Goal: Task Accomplishment & Management: Manage account settings

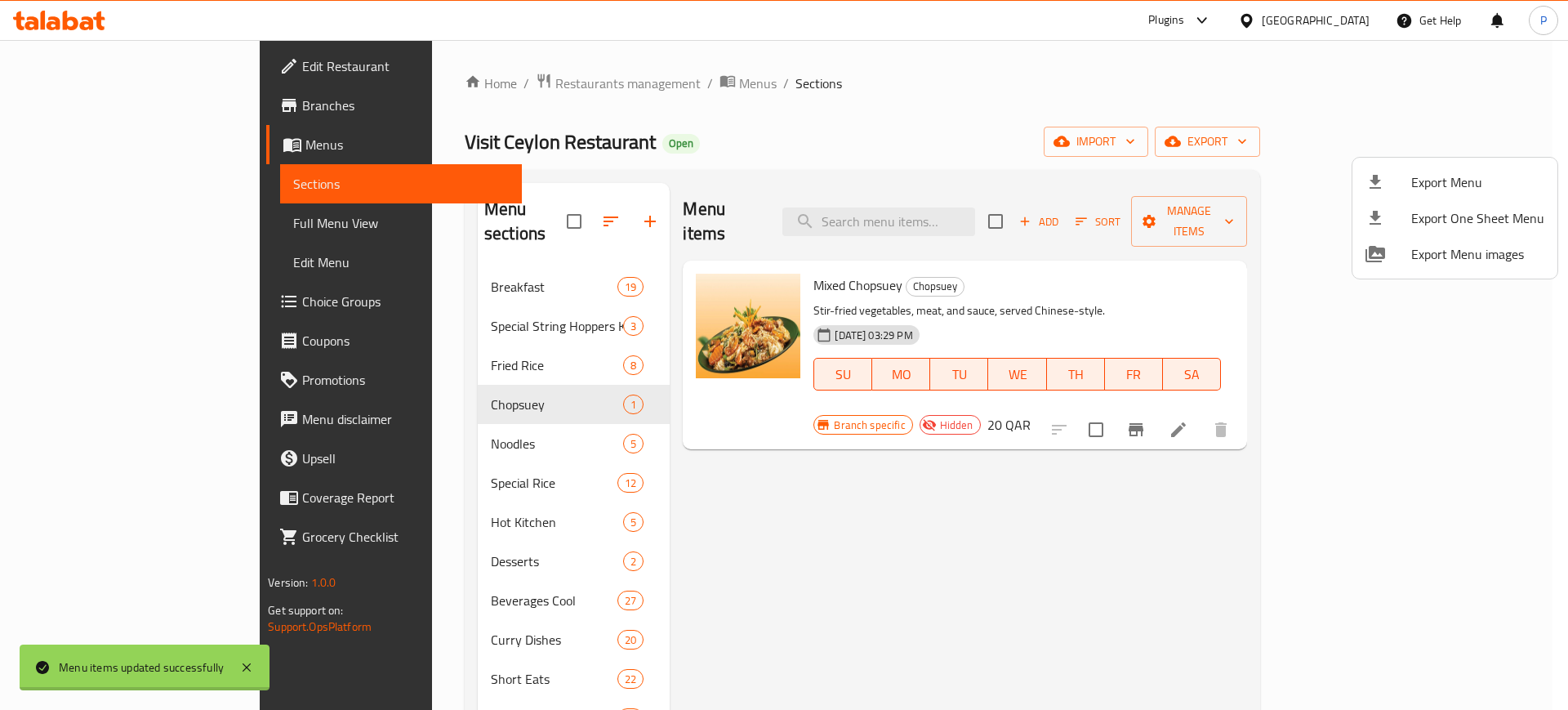
click at [568, 68] on div at bounding box center [784, 355] width 1568 height 710
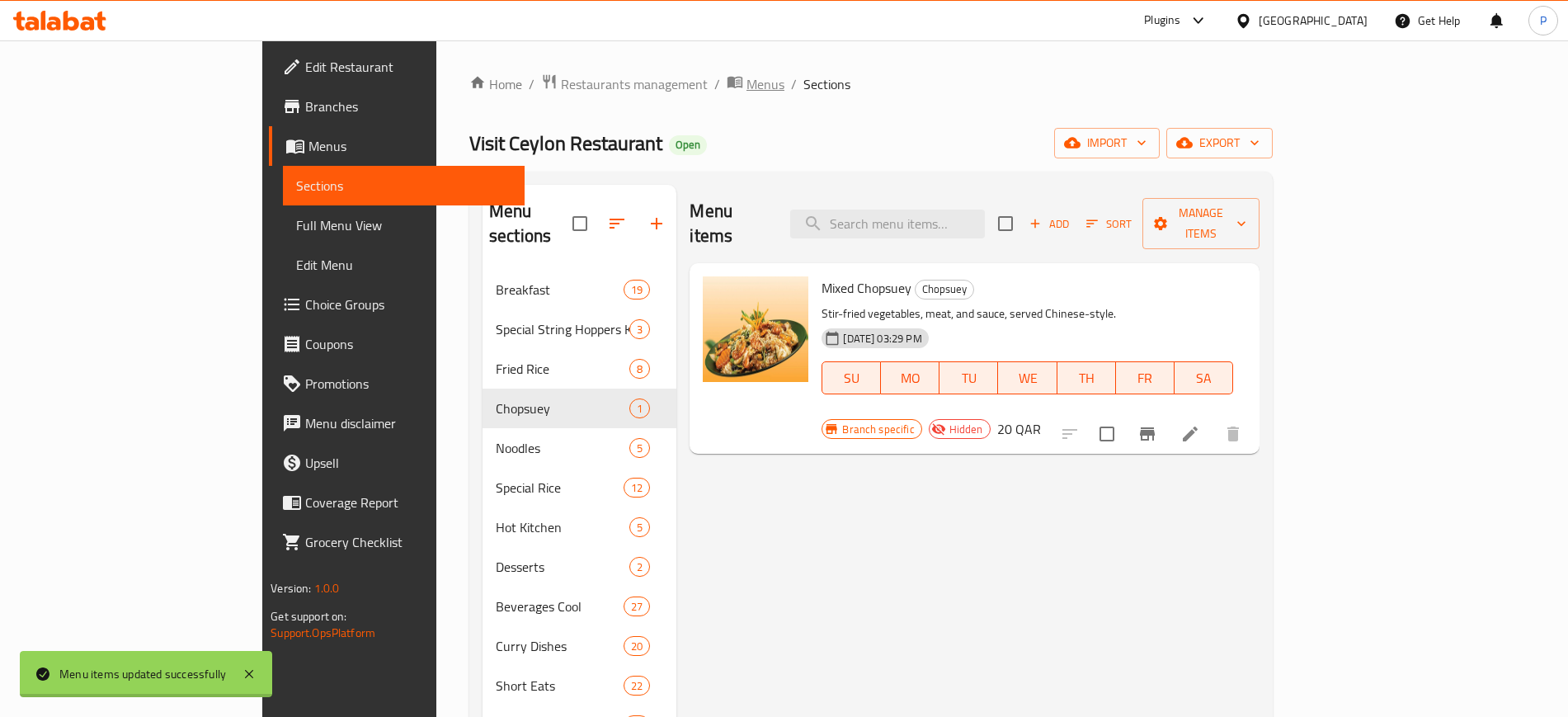
click at [746, 76] on span "Menus" at bounding box center [765, 84] width 38 height 20
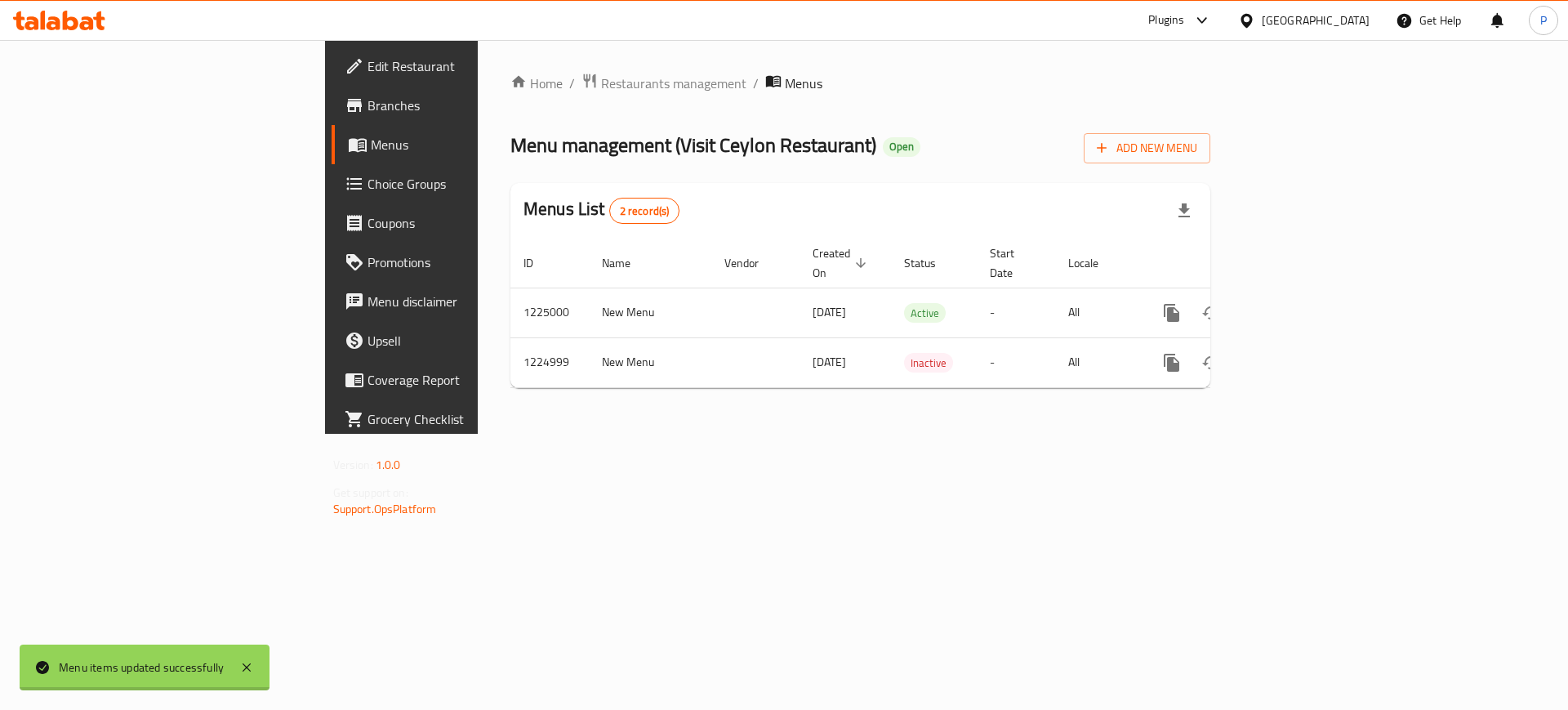
click at [1345, 12] on div "[GEOGRAPHIC_DATA]" at bounding box center [1316, 20] width 108 height 18
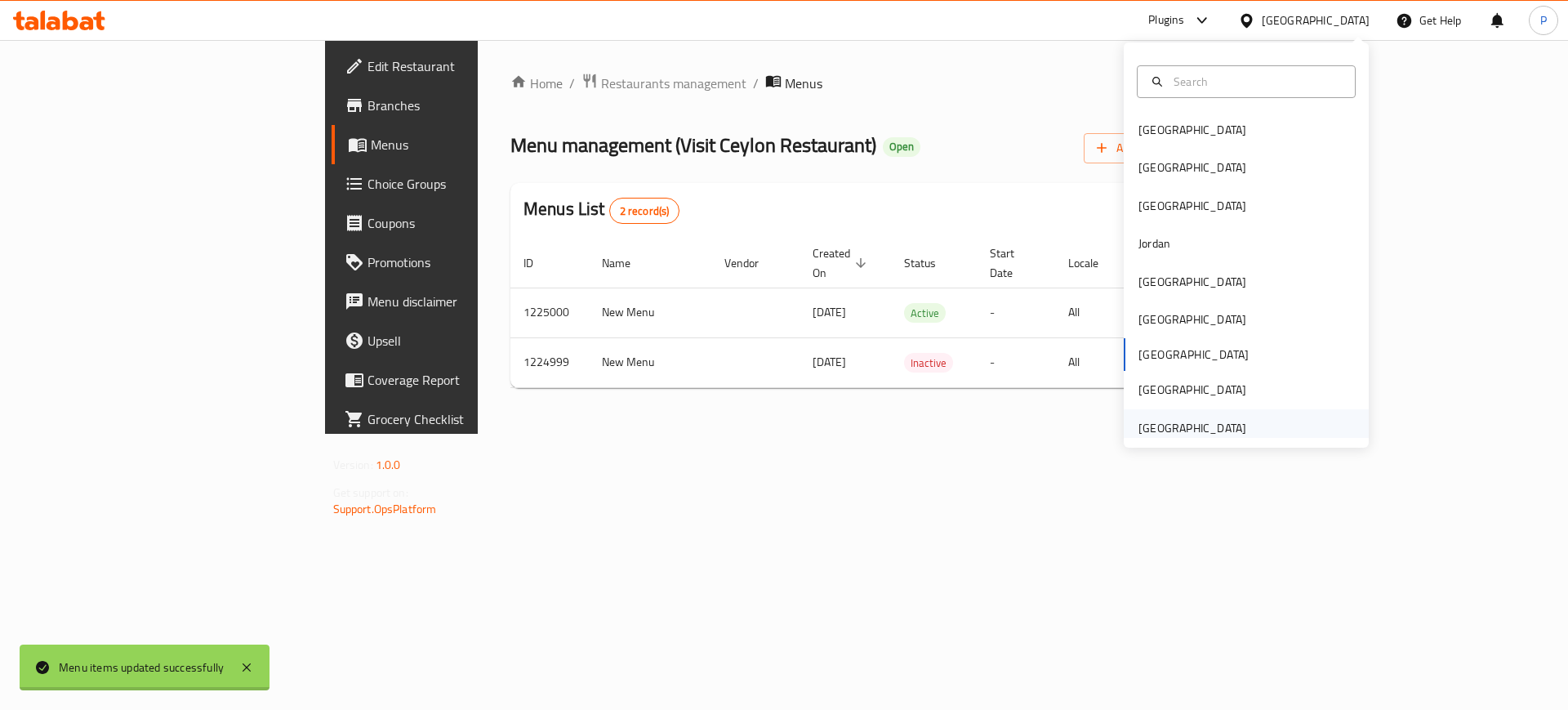
click at [1188, 420] on div "[GEOGRAPHIC_DATA]" at bounding box center [1193, 428] width 108 height 18
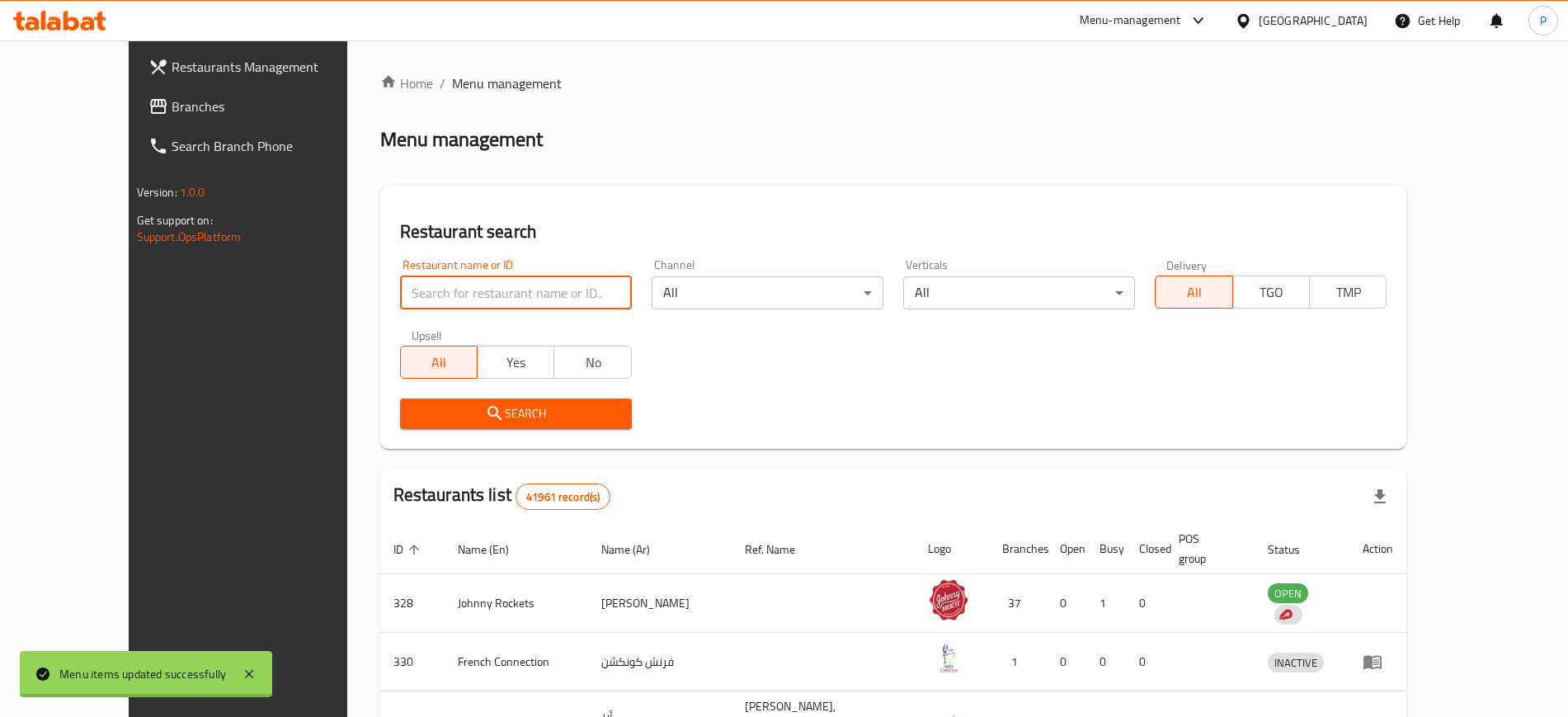
click at [463, 307] on input "search" at bounding box center [516, 292] width 231 height 33
paste input "[PERSON_NAME]"
type input "[PERSON_NAME]"
click button "Search" at bounding box center [516, 414] width 231 height 30
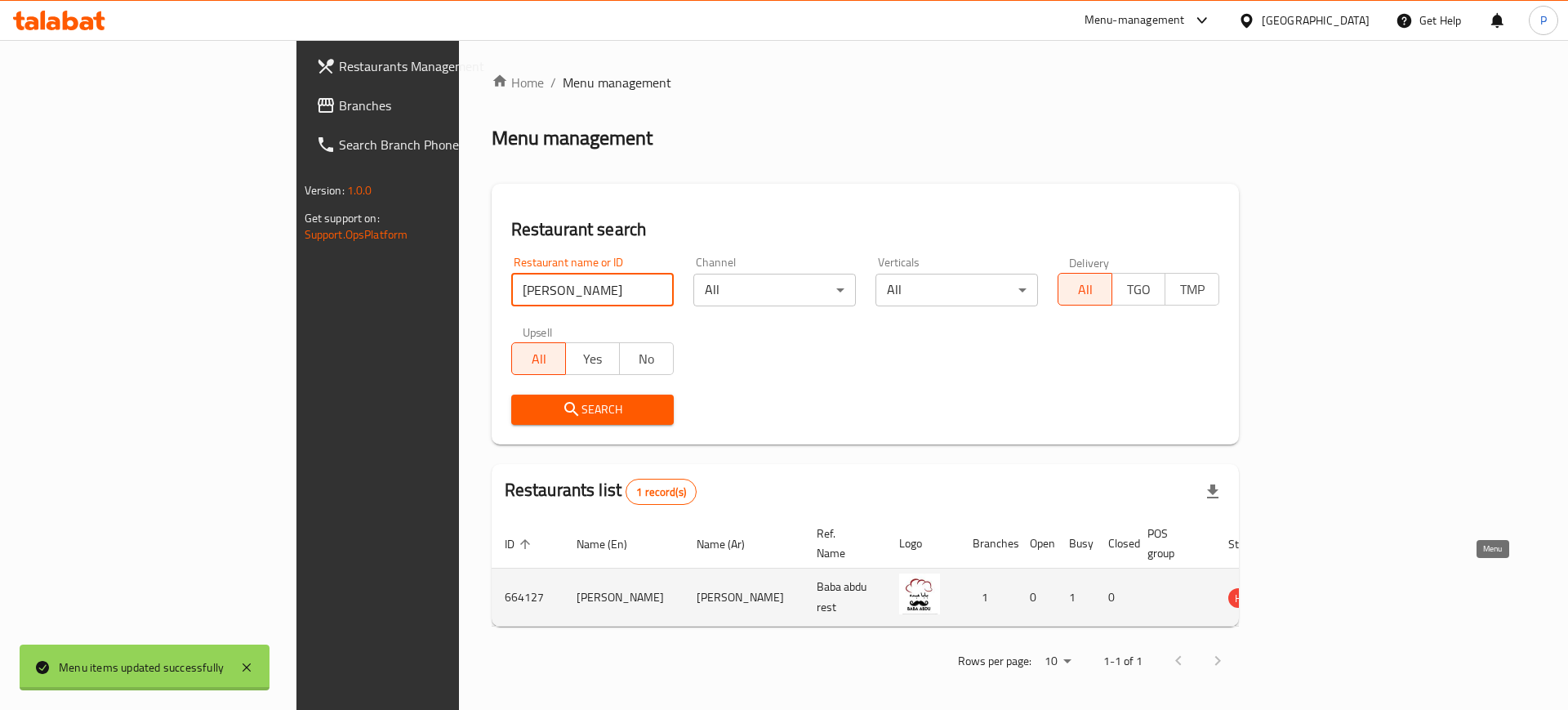
click at [1334, 588] on icon "enhanced table" at bounding box center [1324, 598] width 19 height 19
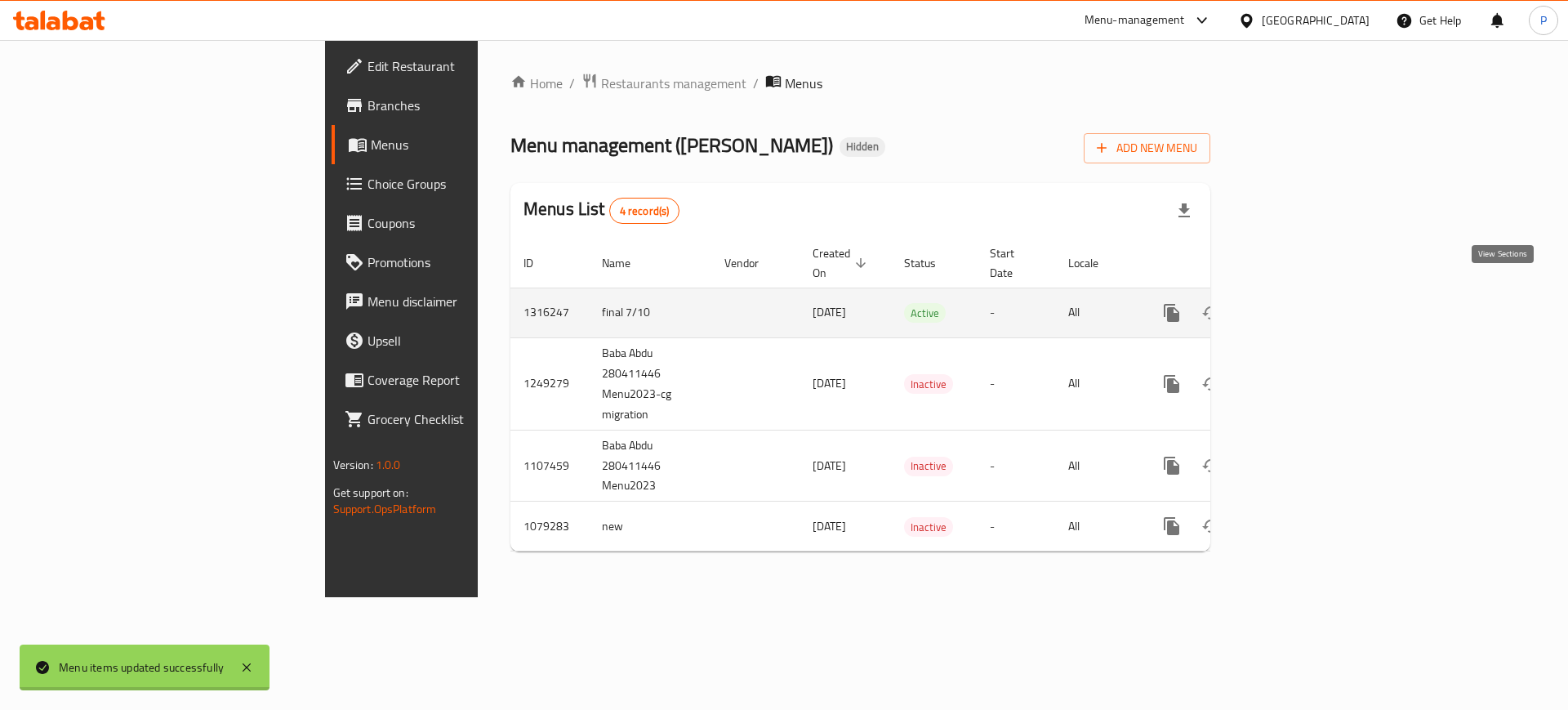
click at [1300, 303] on icon "enhanced table" at bounding box center [1289, 313] width 19 height 19
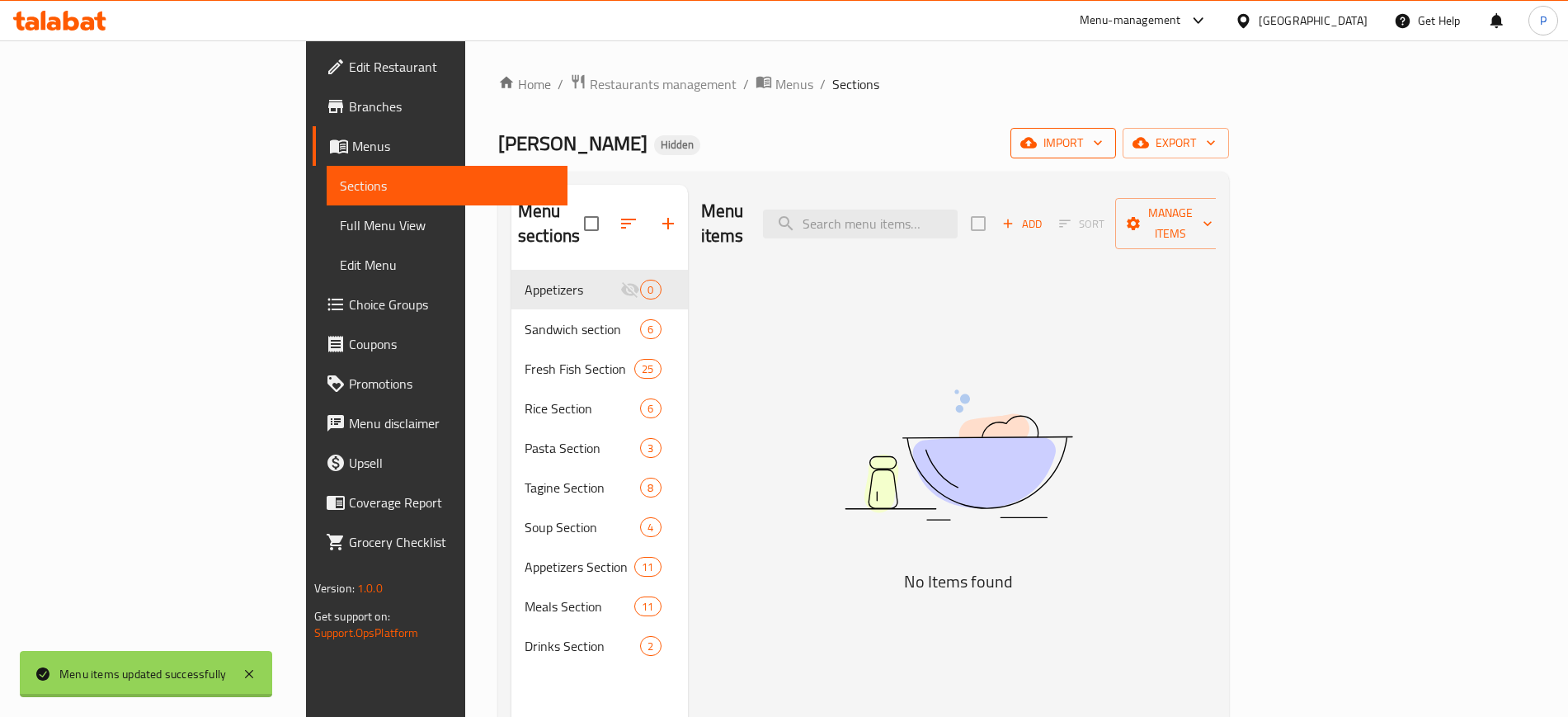
click at [1103, 142] on span "import" at bounding box center [1063, 143] width 80 height 21
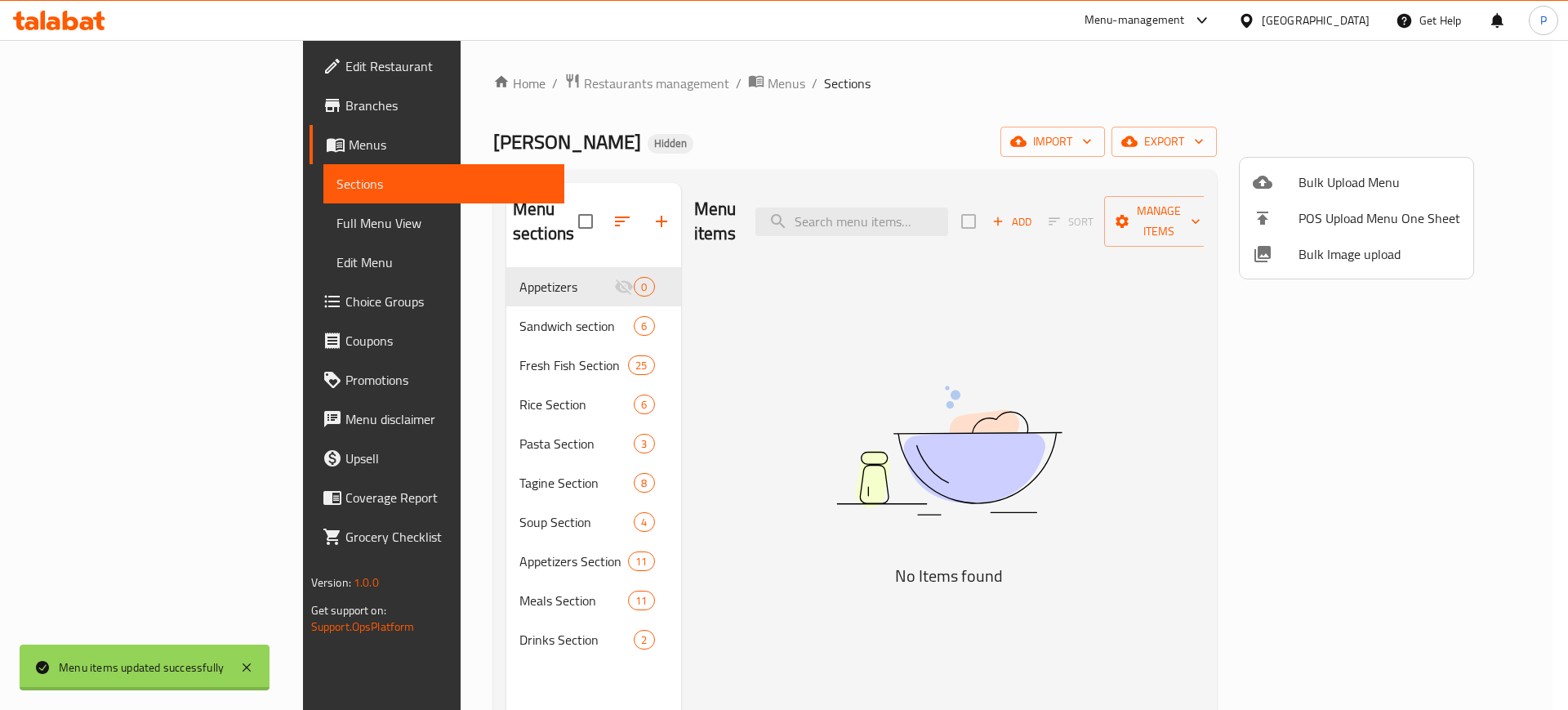
click at [1317, 267] on li "Bulk Image upload" at bounding box center [1357, 254] width 234 height 36
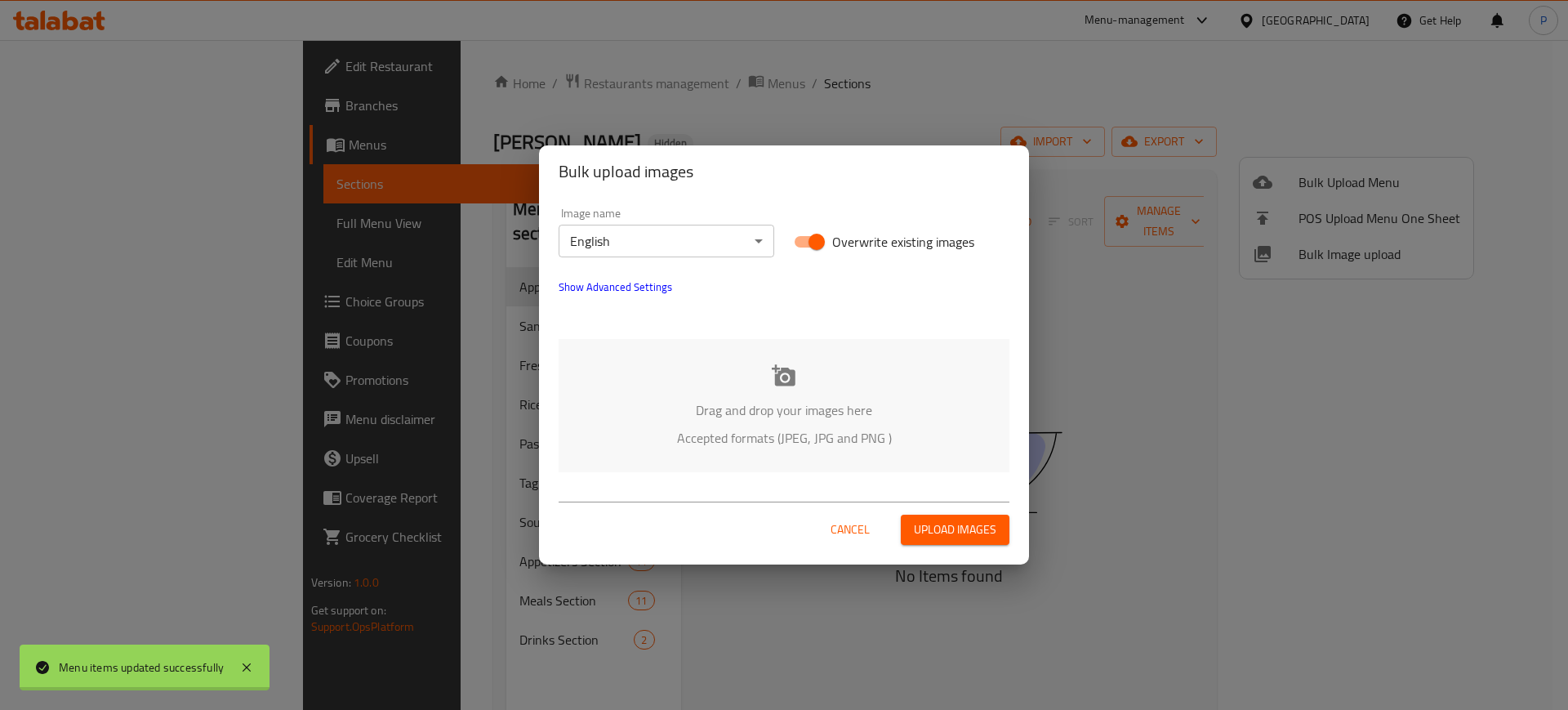
click at [764, 413] on p "Drag and drop your images here" at bounding box center [784, 410] width 402 height 19
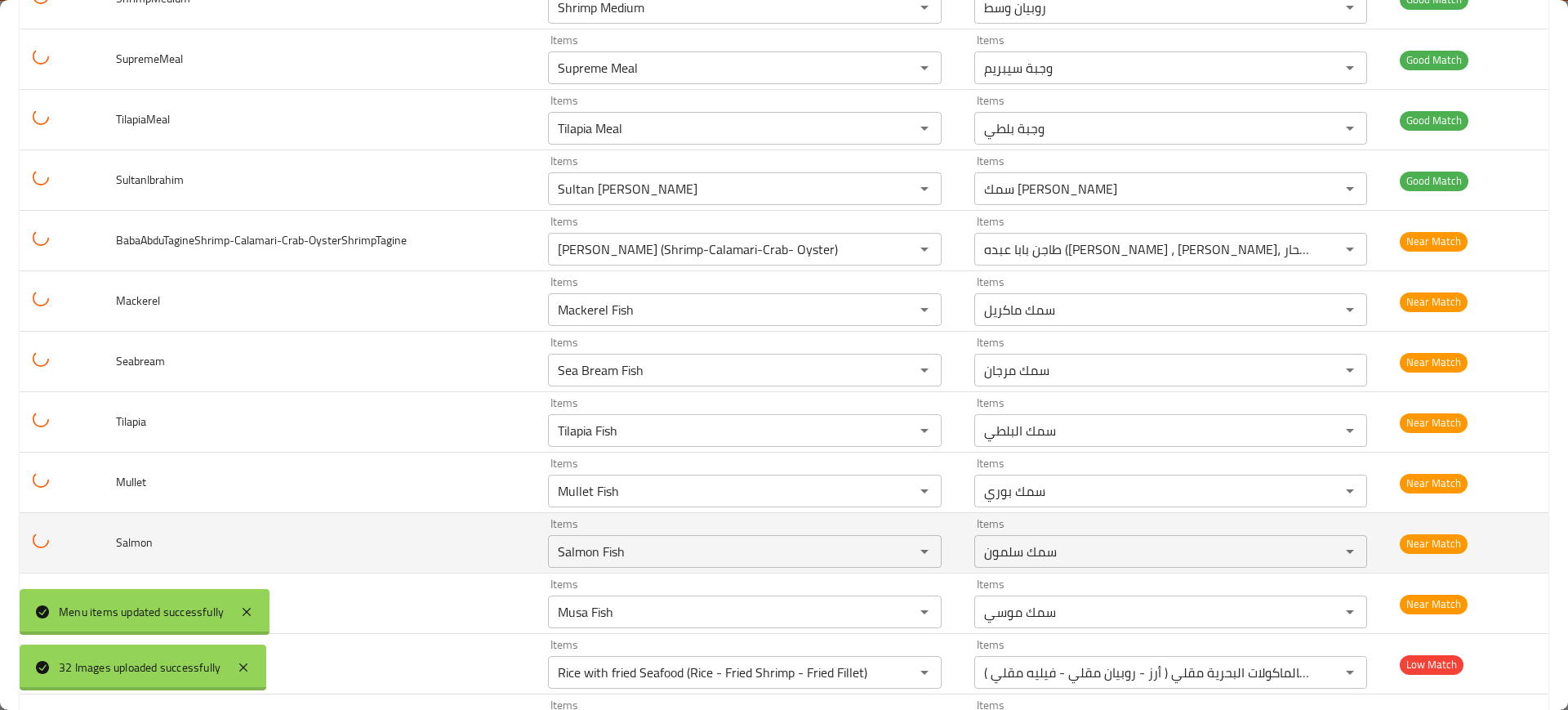
scroll to position [1508, 0]
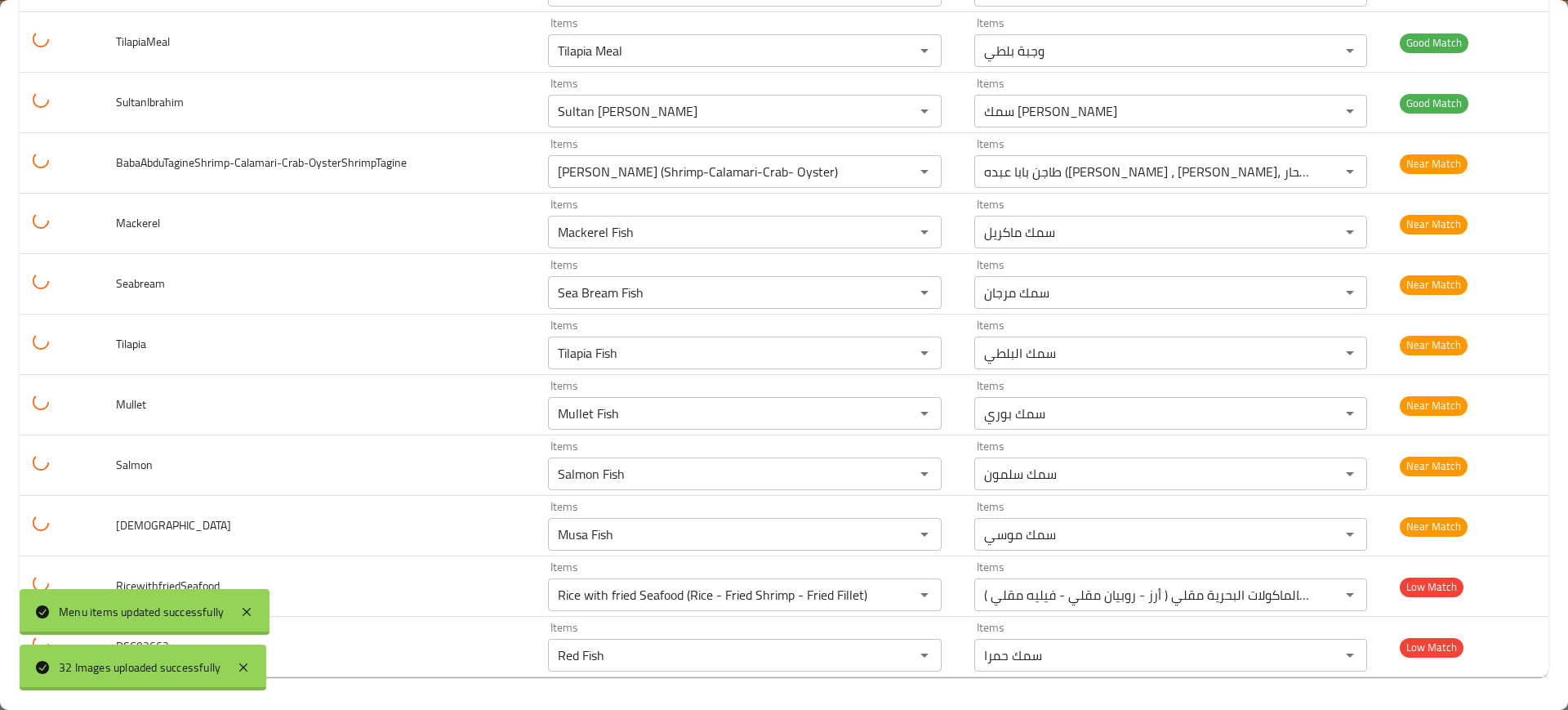
click at [252, 599] on div "Menu items updated successfully" at bounding box center [144, 613] width 250 height 46
click at [248, 608] on icon at bounding box center [247, 612] width 19 height 19
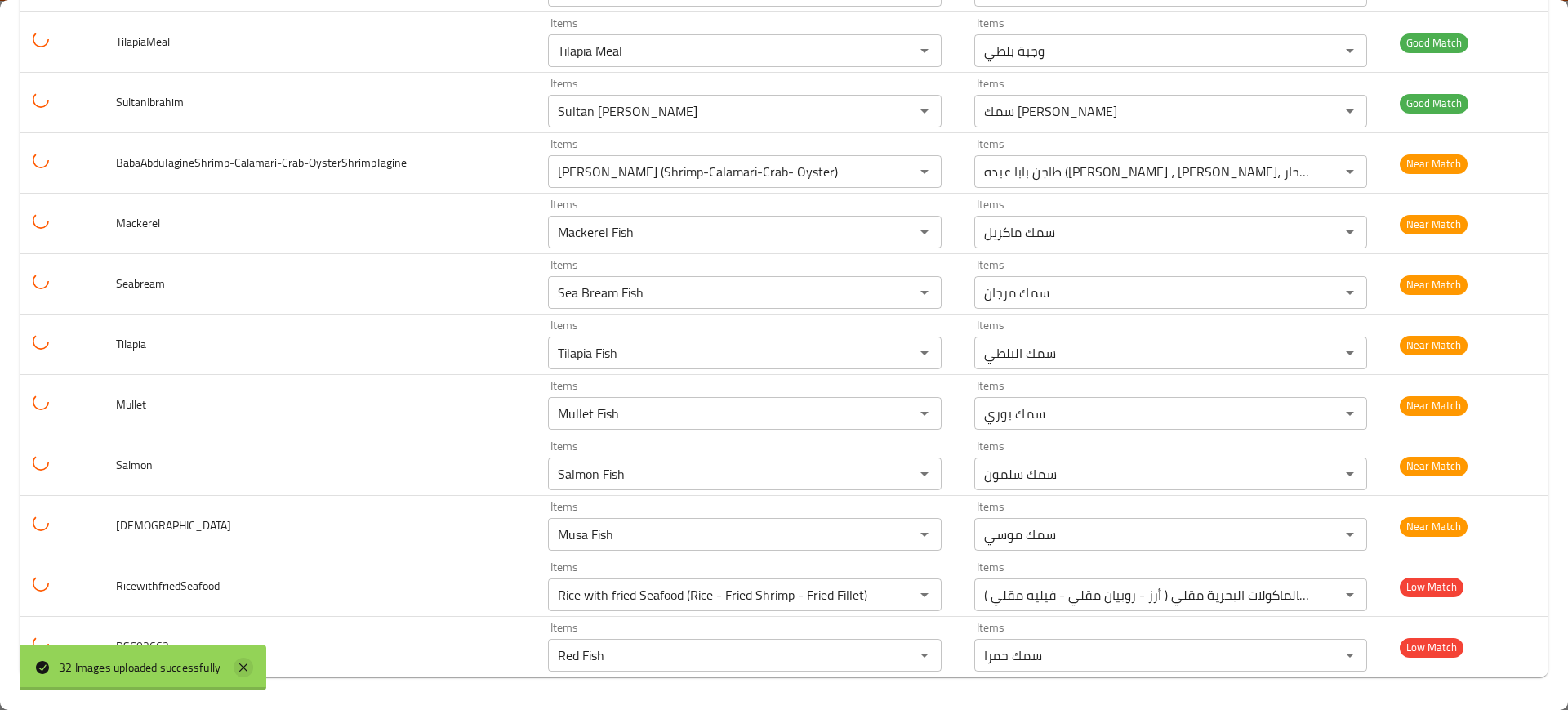
click at [242, 674] on icon at bounding box center [243, 668] width 19 height 19
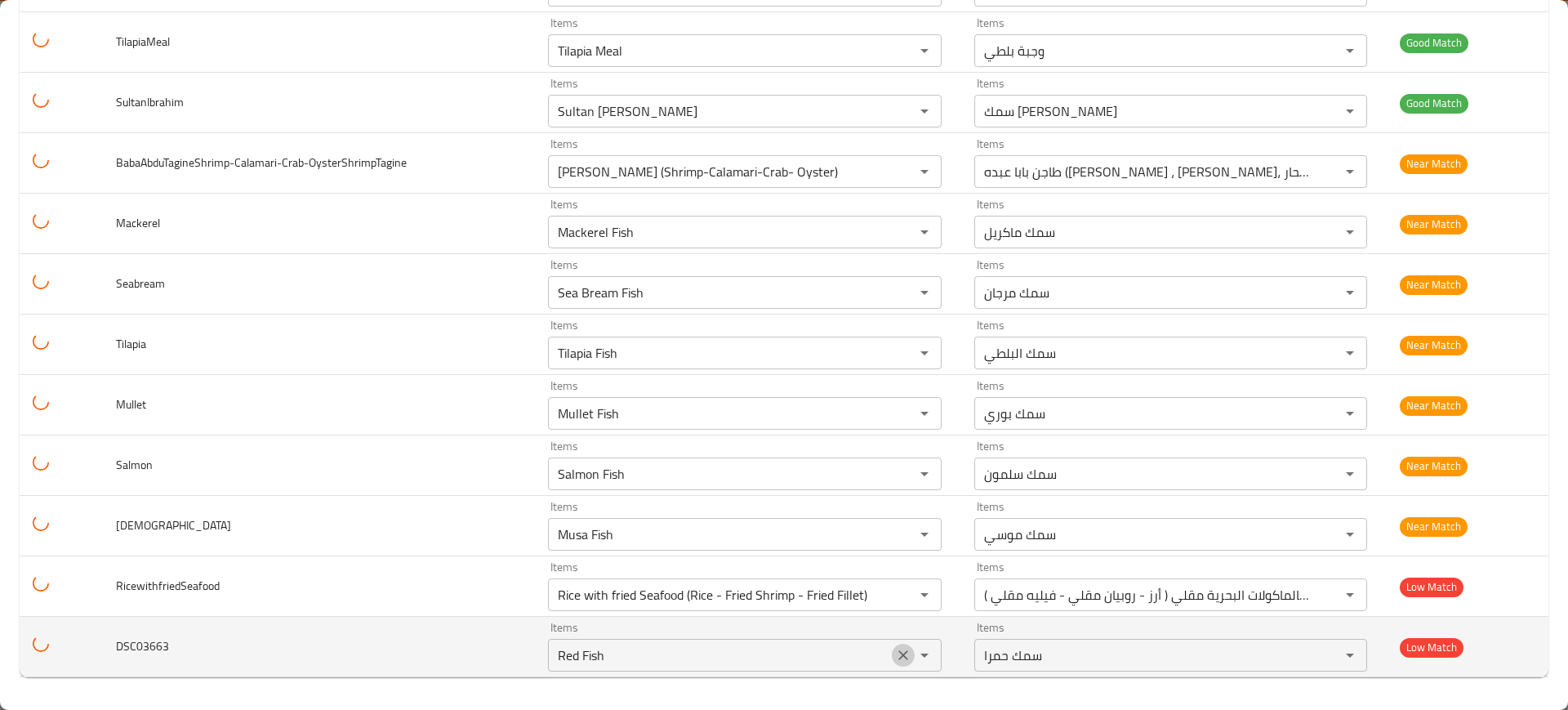
click at [895, 660] on icon "Clear" at bounding box center [903, 655] width 16 height 16
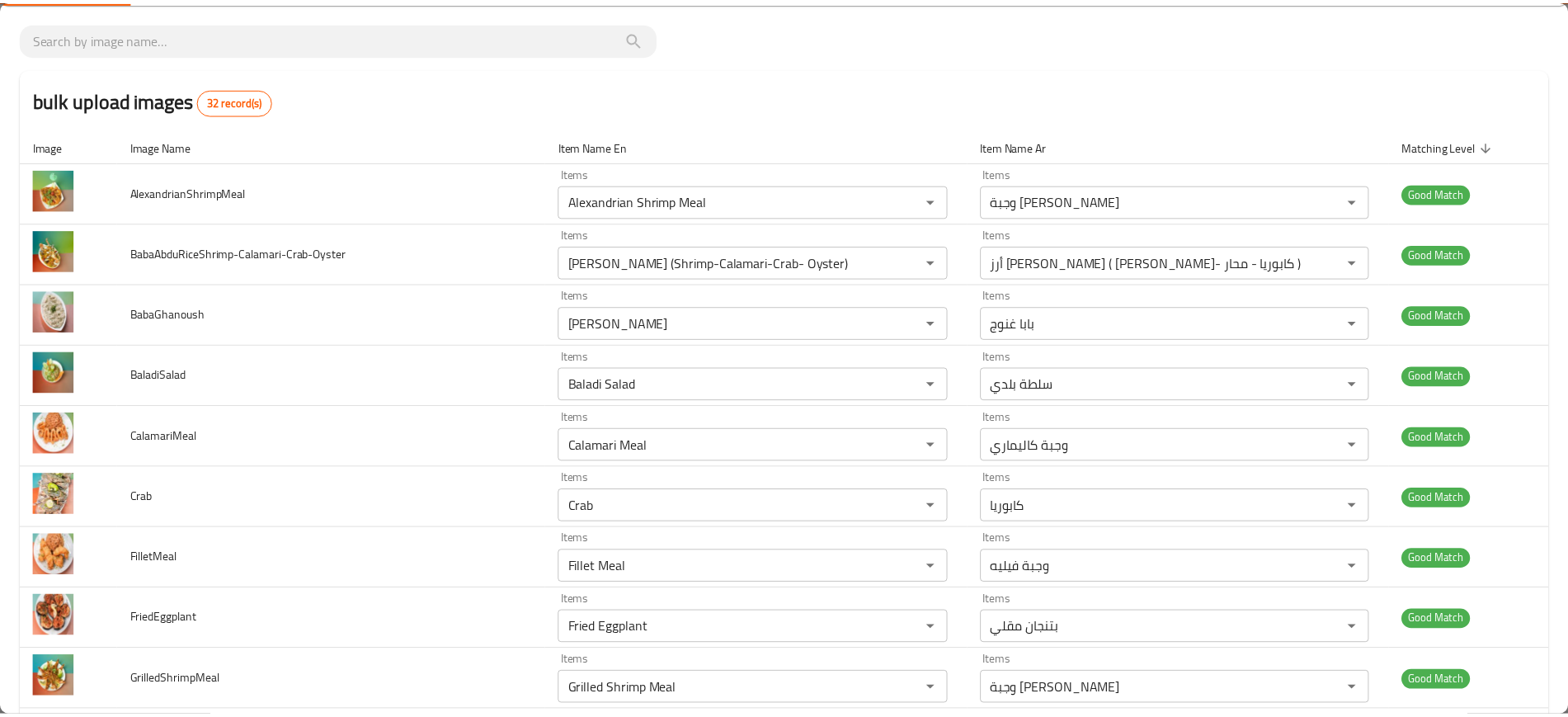
scroll to position [0, 0]
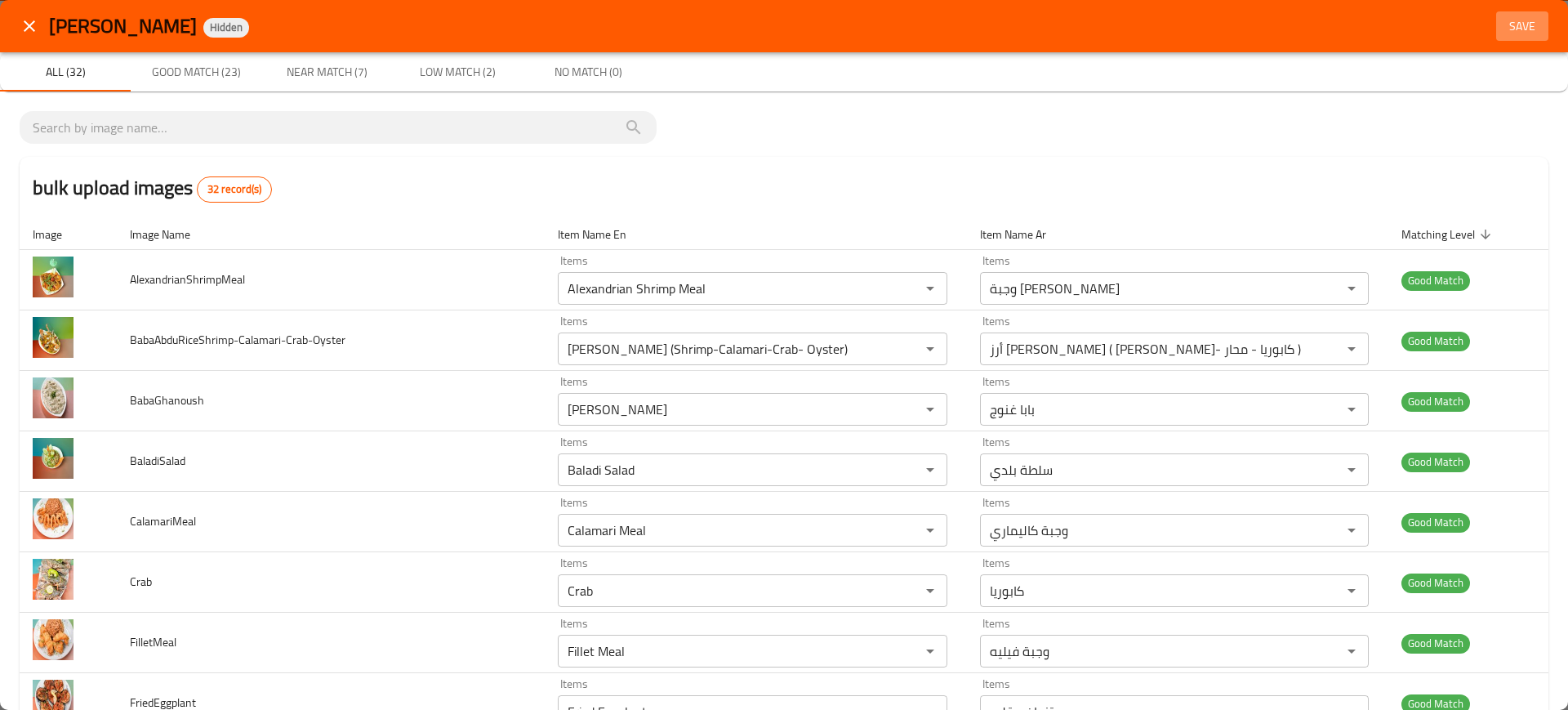
click at [1503, 27] on span "Save" at bounding box center [1522, 26] width 39 height 20
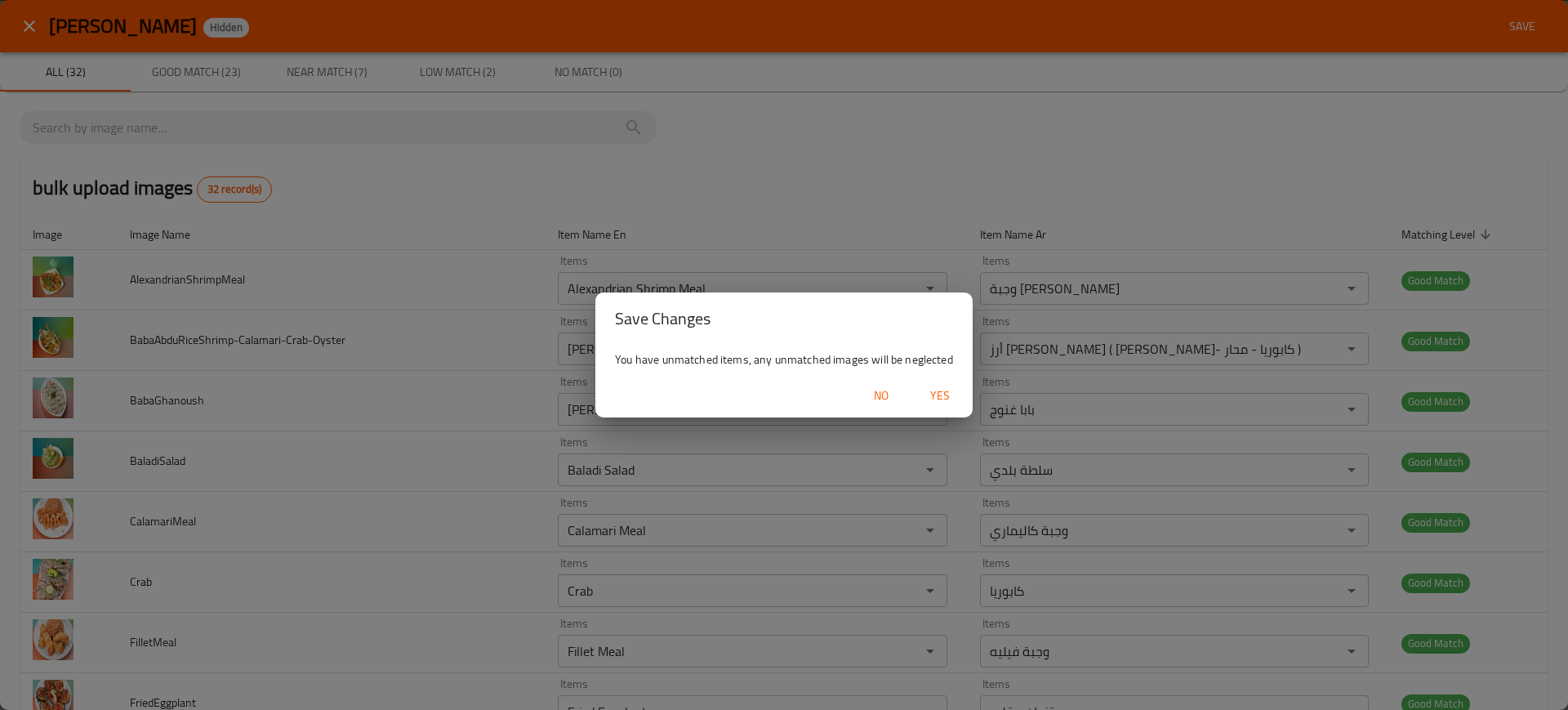
click at [944, 387] on span "Yes" at bounding box center [940, 396] width 39 height 20
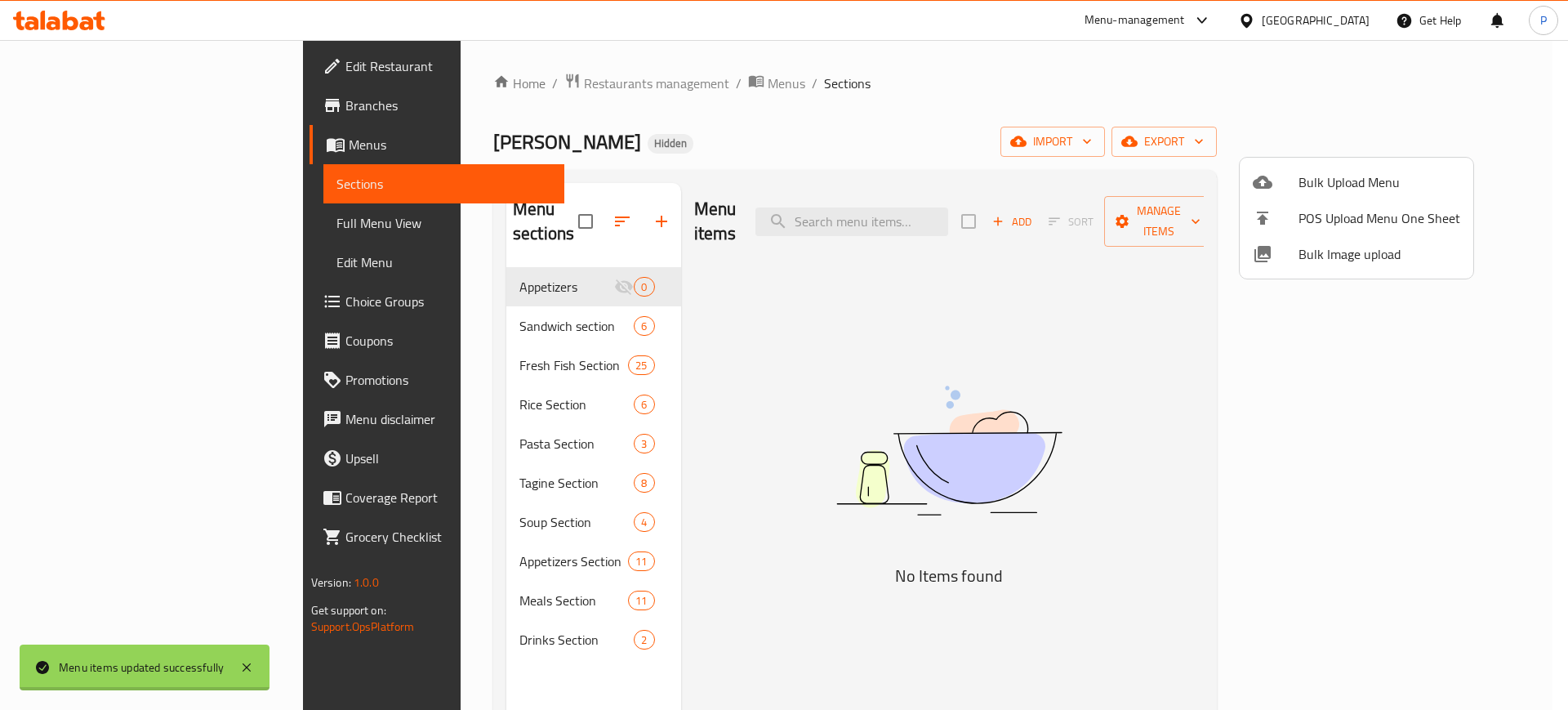
click at [150, 230] on div at bounding box center [784, 355] width 1568 height 710
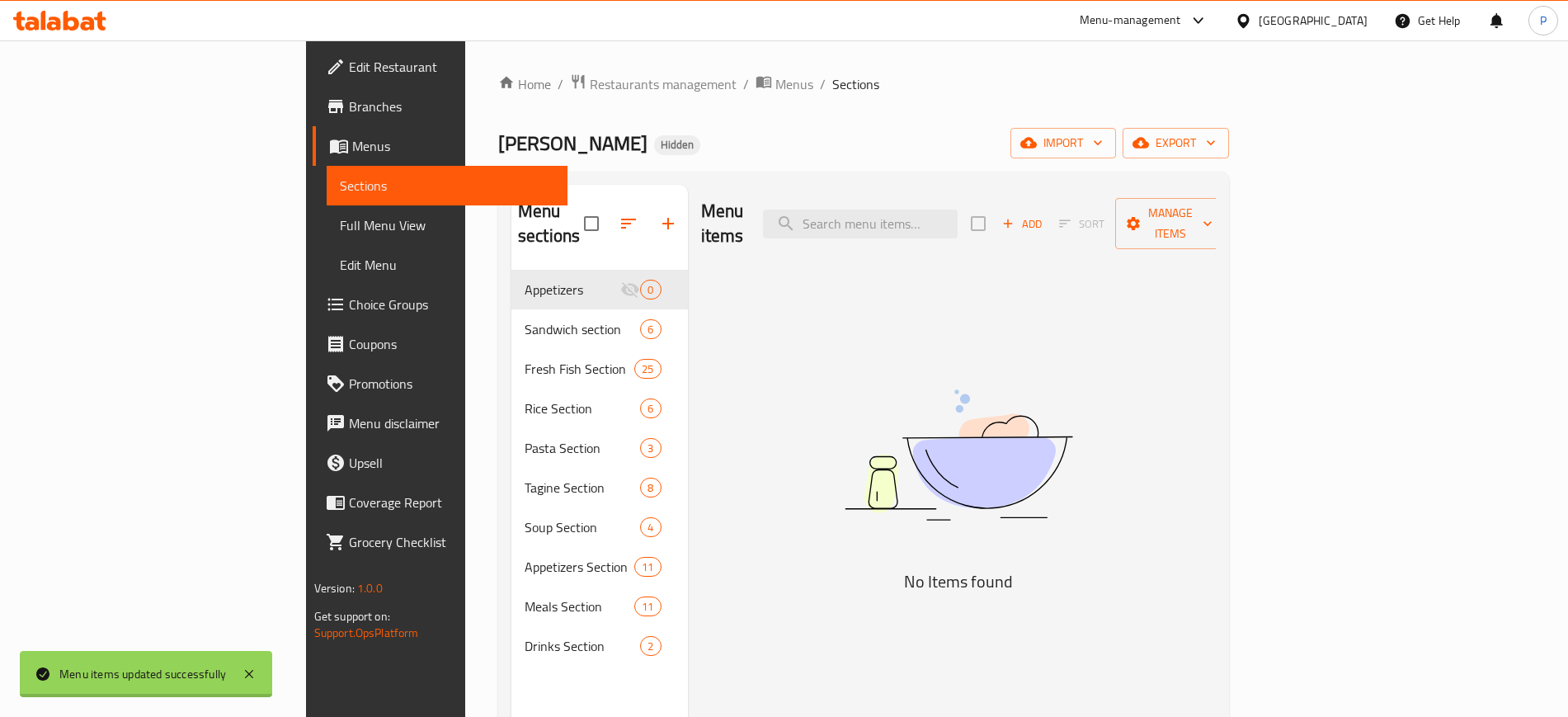
drag, startPoint x: 191, startPoint y: 224, endPoint x: 201, endPoint y: 246, distance: 24.2
click at [340, 224] on span "Full Menu View" at bounding box center [447, 225] width 214 height 20
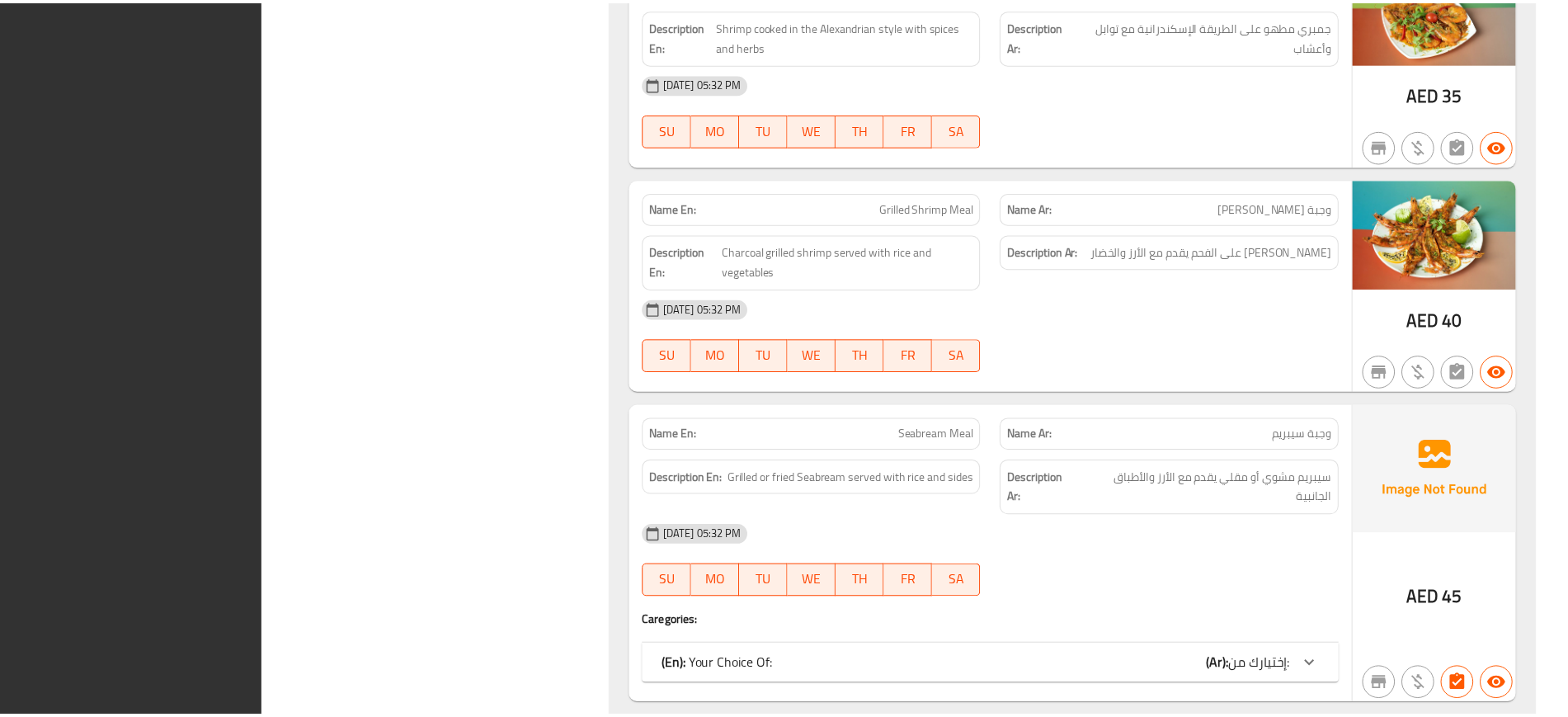
scroll to position [20881, 0]
